Goal: Information Seeking & Learning: Check status

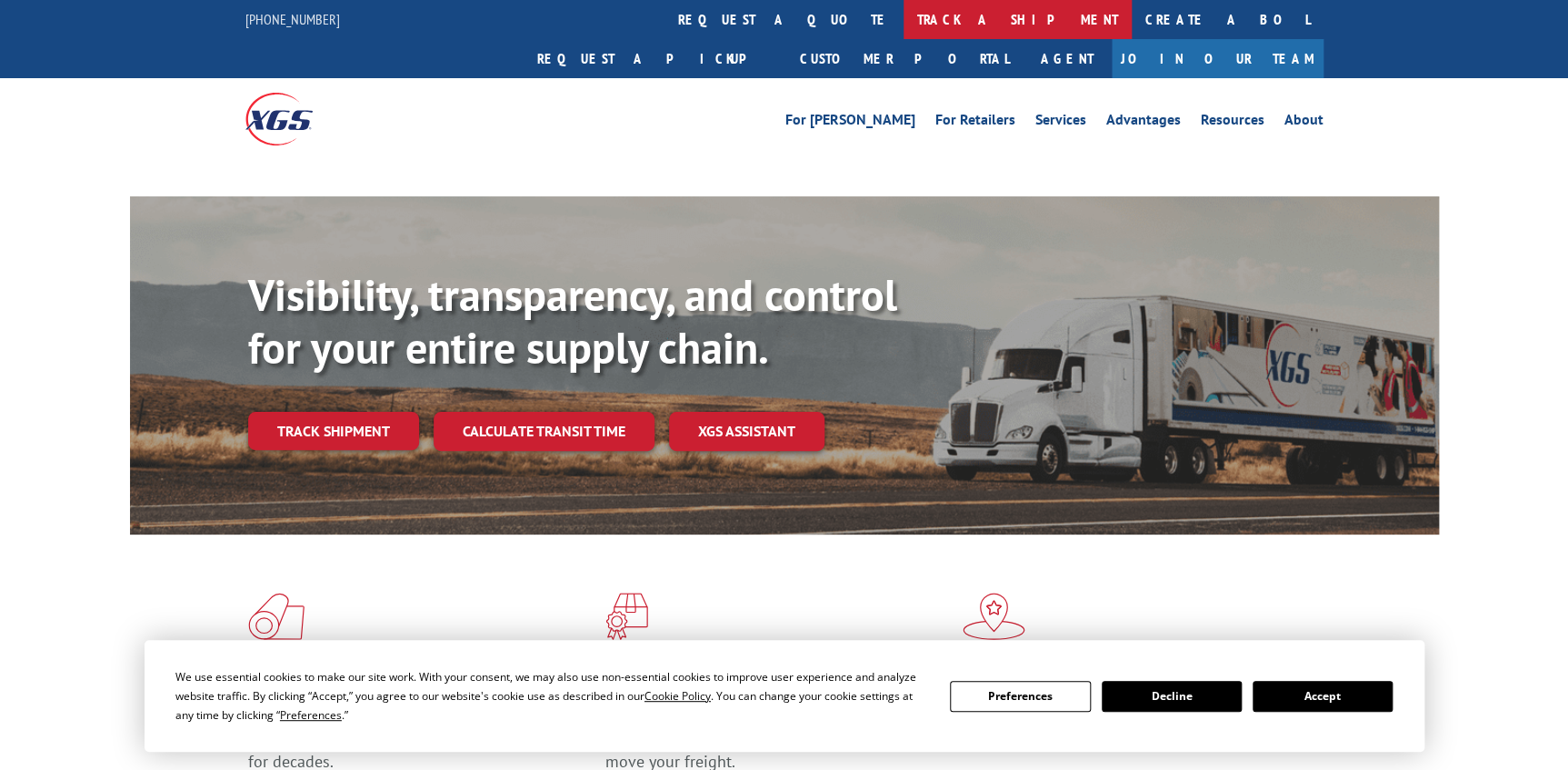
click at [904, 18] on link "track a shipment" at bounding box center [1018, 20] width 228 height 39
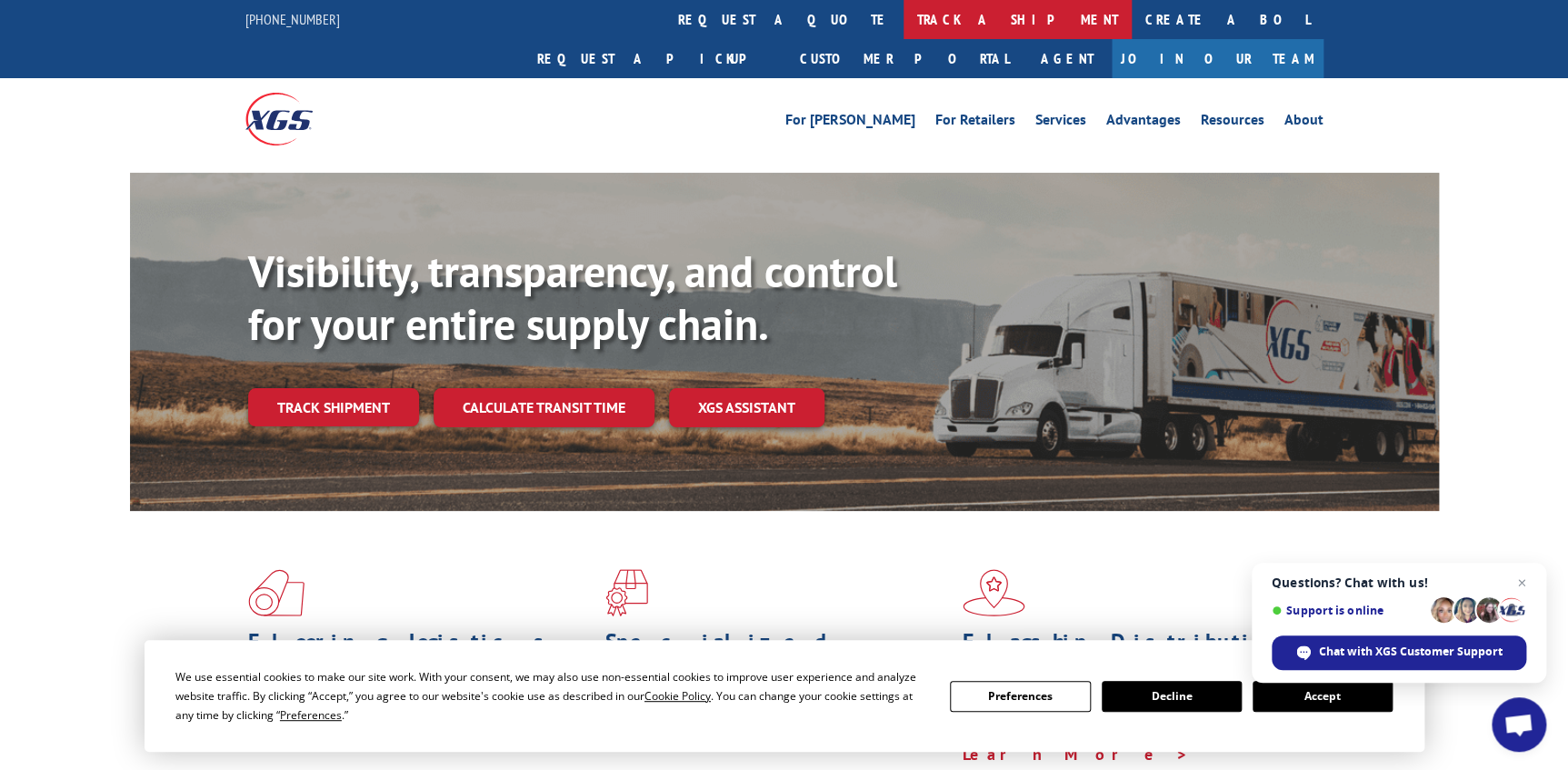
click at [904, 19] on link "track a shipment" at bounding box center [1018, 20] width 228 height 39
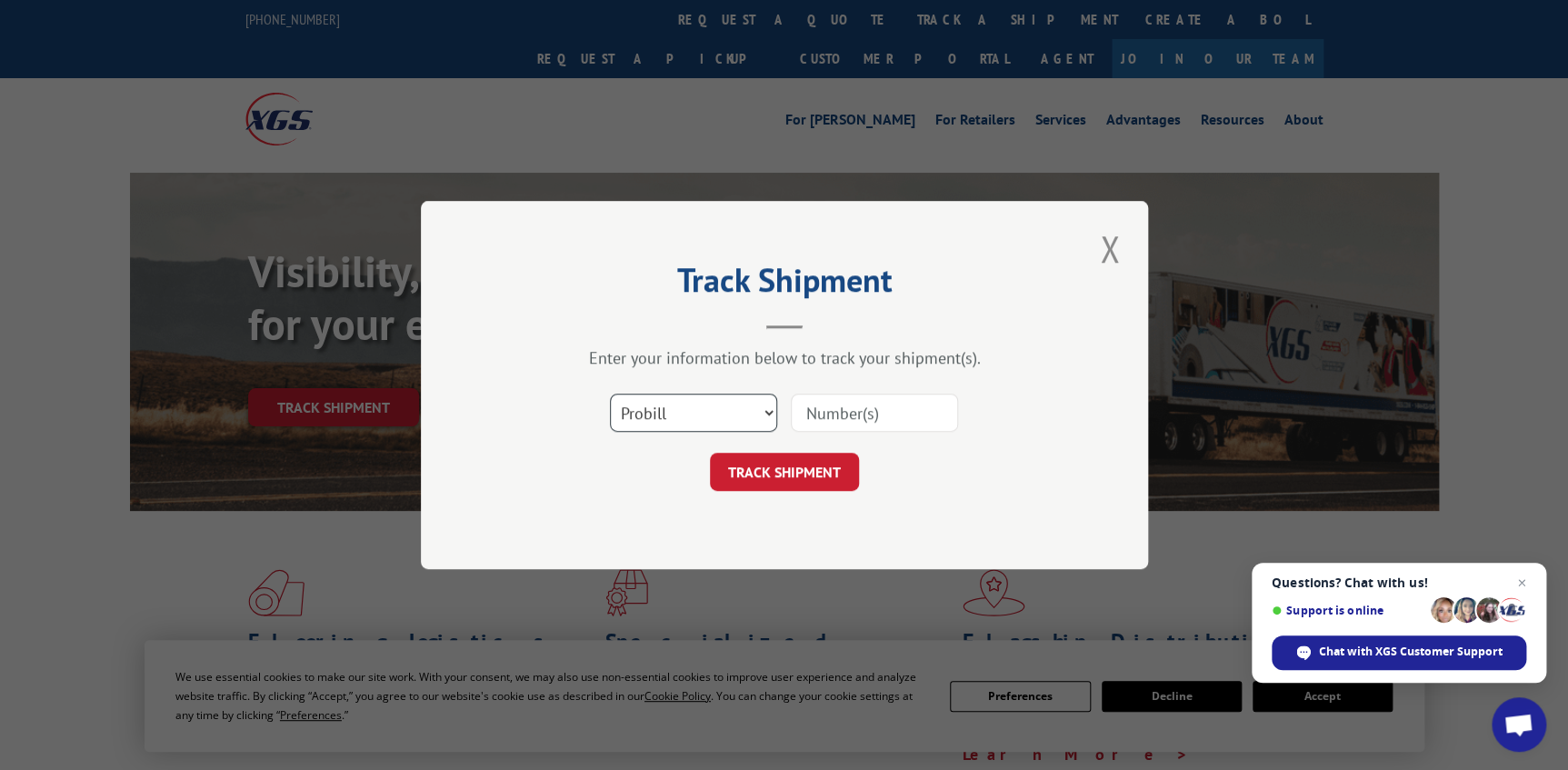
click at [747, 413] on select "Select category... Probill BOL PO" at bounding box center [694, 412] width 167 height 38
select select "po"
click at [610, 394] on select "Select category... Probill BOL PO" at bounding box center [694, 412] width 167 height 38
paste input "[PERSON_NAME]"
click at [934, 402] on input "[PERSON_NAME]" at bounding box center [874, 412] width 167 height 38
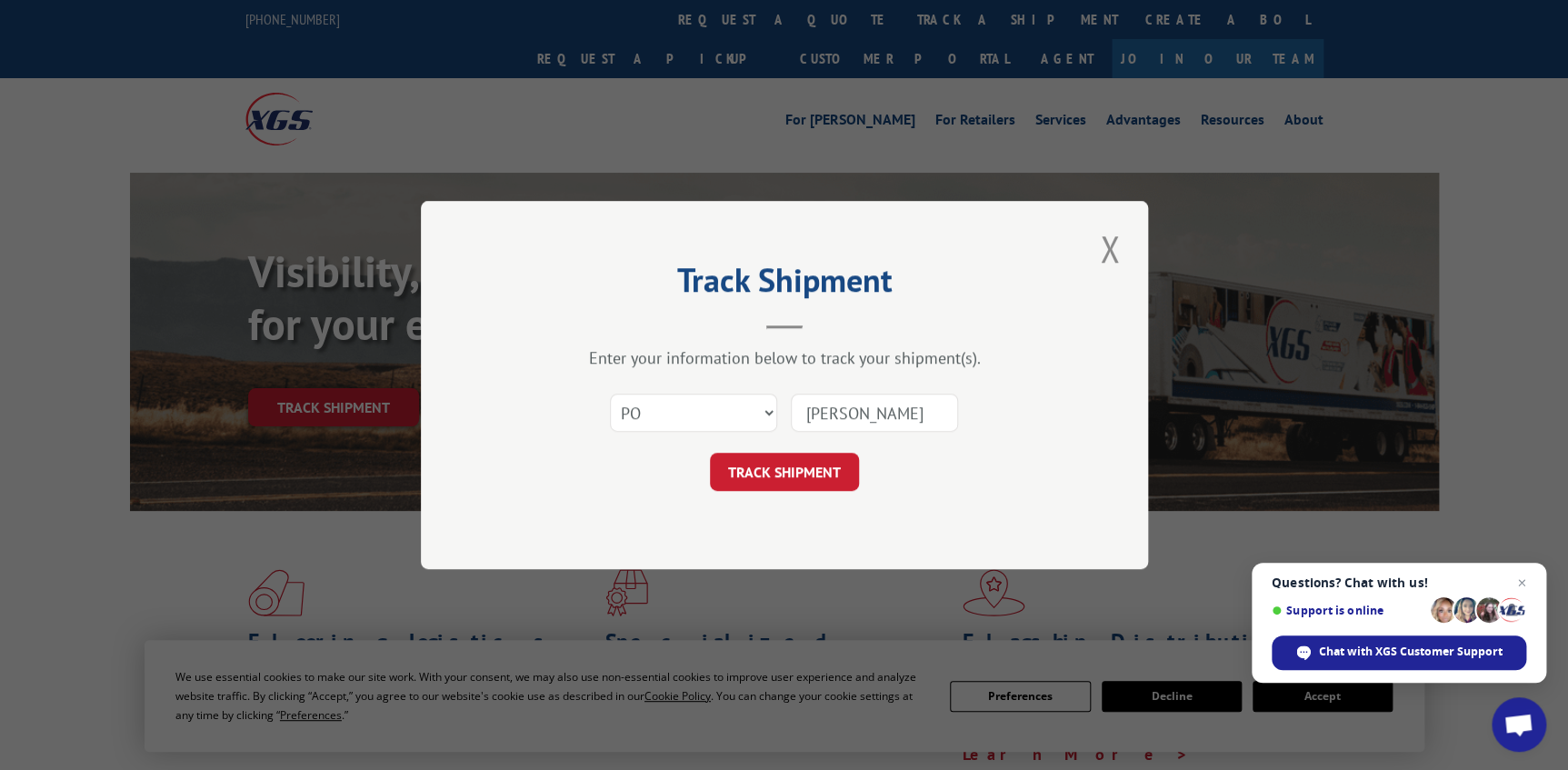
drag, startPoint x: 950, startPoint y: 420, endPoint x: 536, endPoint y: 371, distance: 416.9
click at [604, 405] on div "Select category... Probill BOL PO [PERSON_NAME]" at bounding box center [784, 412] width 545 height 60
type input "83529763"
click button "TRACK SHIPMENT" at bounding box center [785, 471] width 149 height 38
